Goal: Check status: Check status

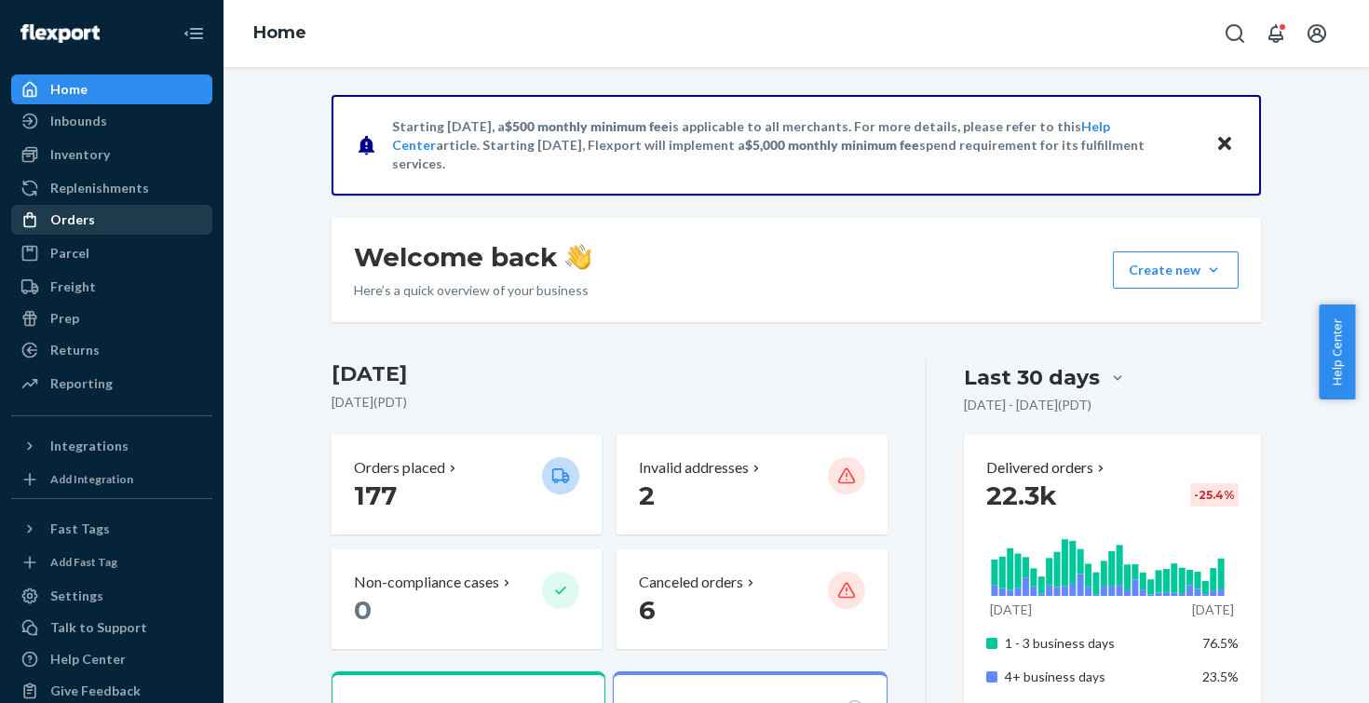
click at [86, 229] on div "Orders" at bounding box center [111, 220] width 197 height 26
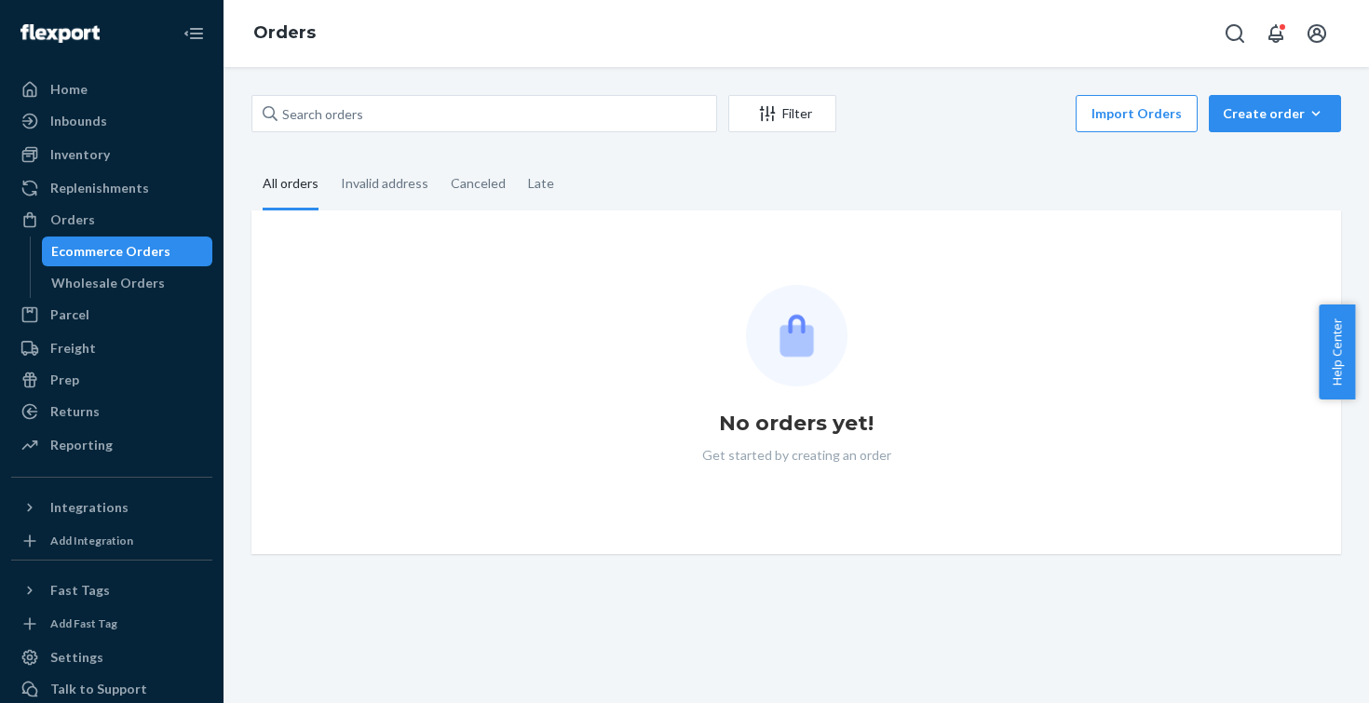
click at [479, 135] on div "Filter Import Orders Create order Ecommerce order Removal order" at bounding box center [796, 116] width 1090 height 42
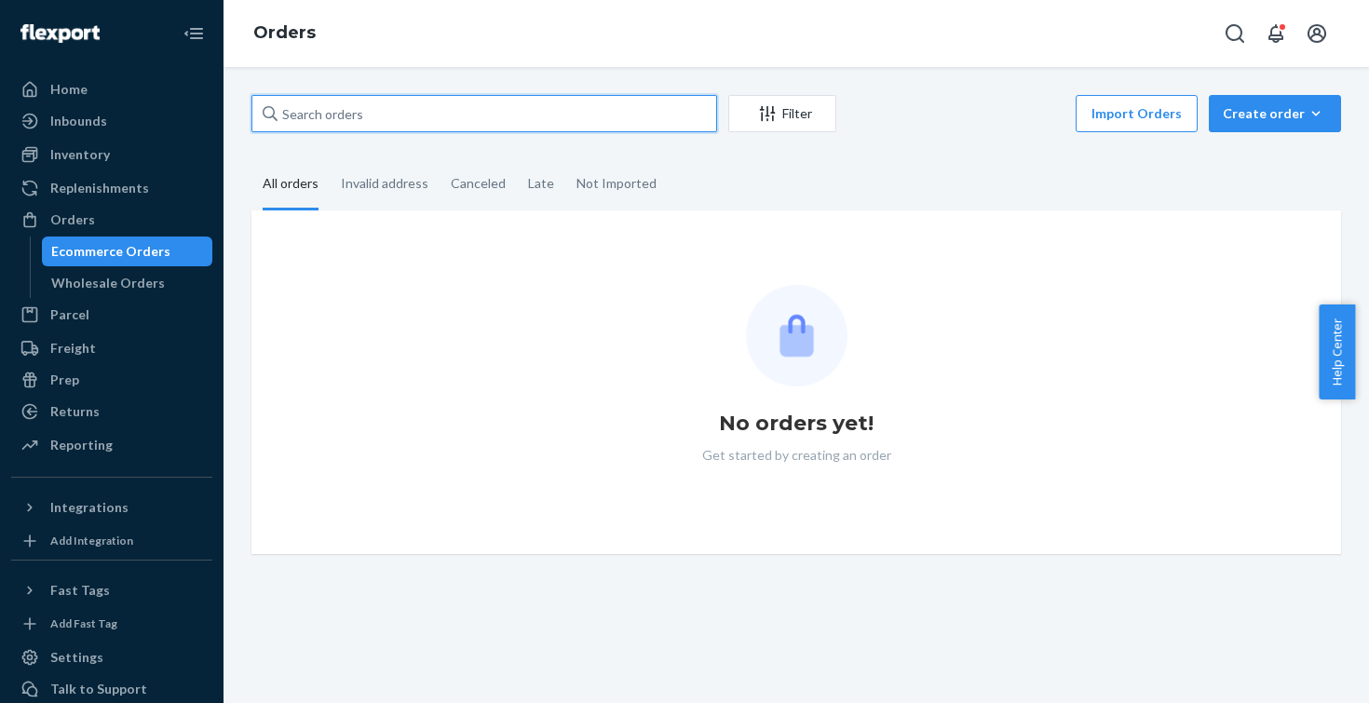
click at [471, 126] on input "text" at bounding box center [484, 113] width 466 height 37
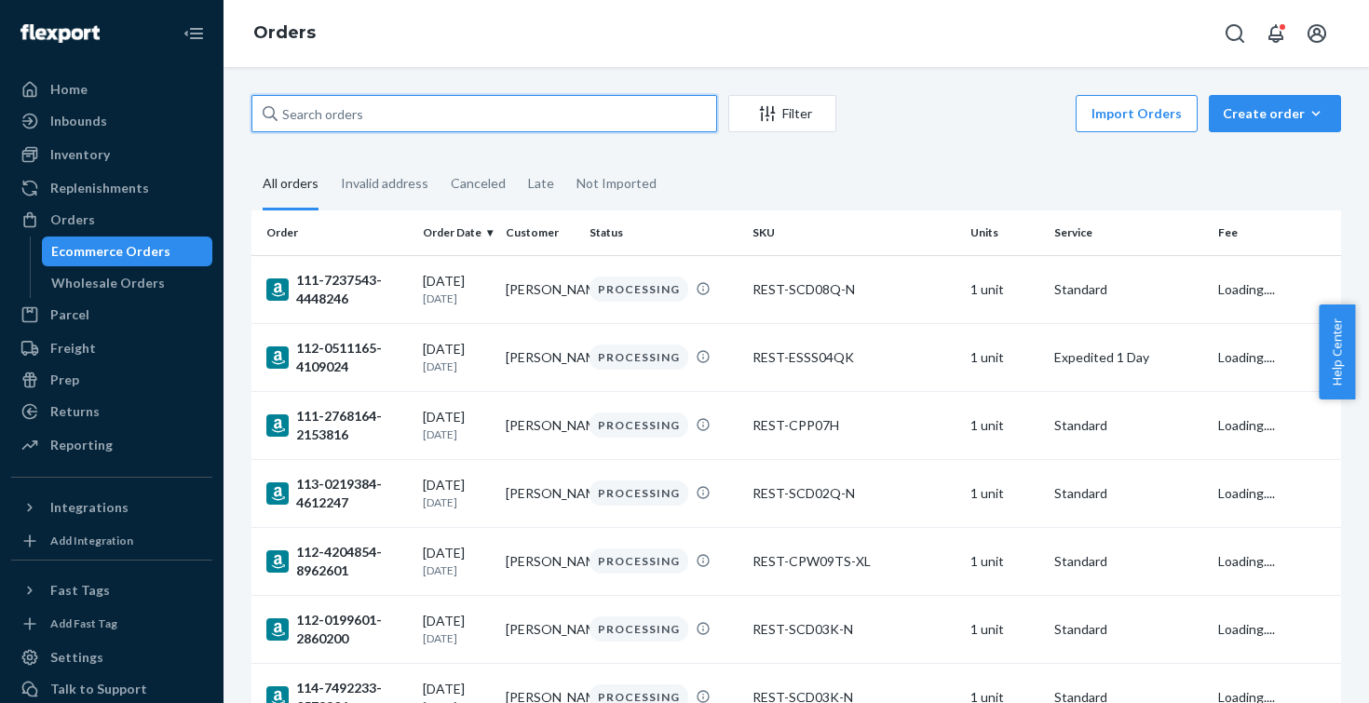
paste input "#US25312310"
type input "#US25312310"
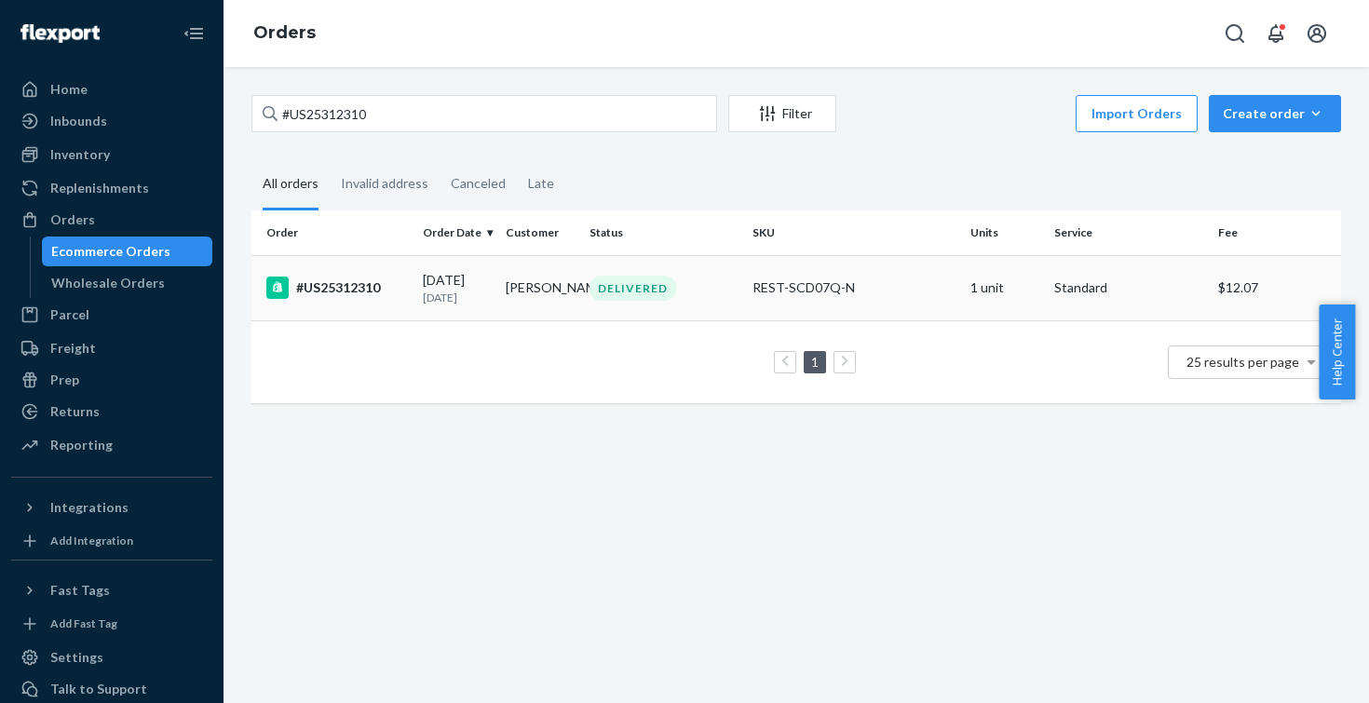
click at [362, 278] on div "#US25312310" at bounding box center [337, 288] width 142 height 22
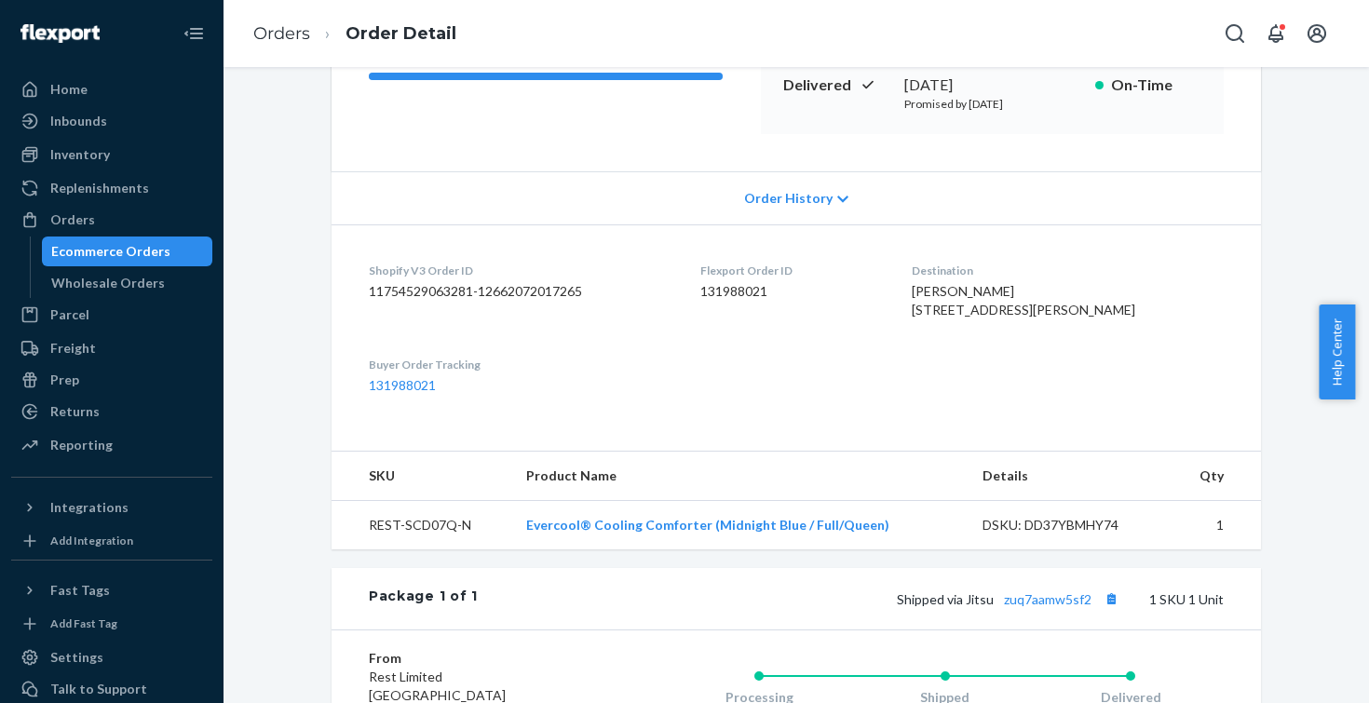
scroll to position [333, 0]
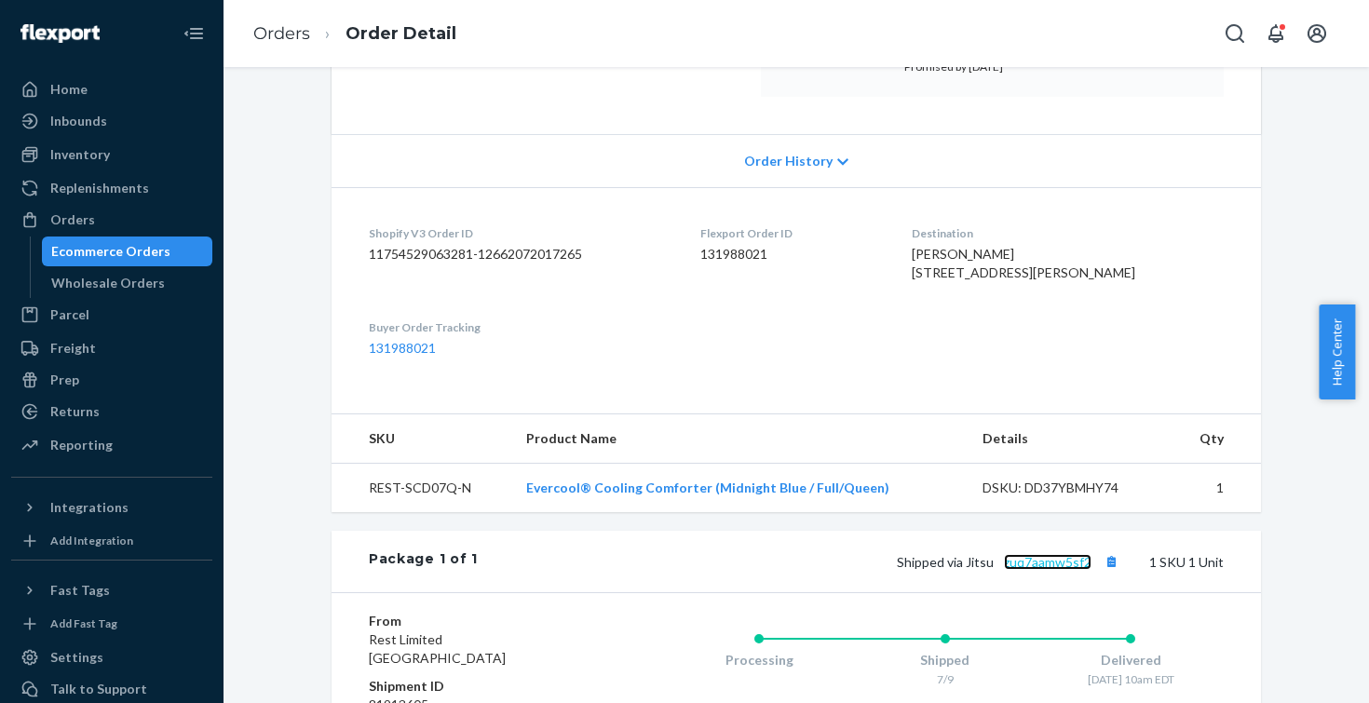
click at [1057, 570] on link "zuq7aamw5sf2" at bounding box center [1048, 562] width 88 height 16
